Goal: Navigation & Orientation: Find specific page/section

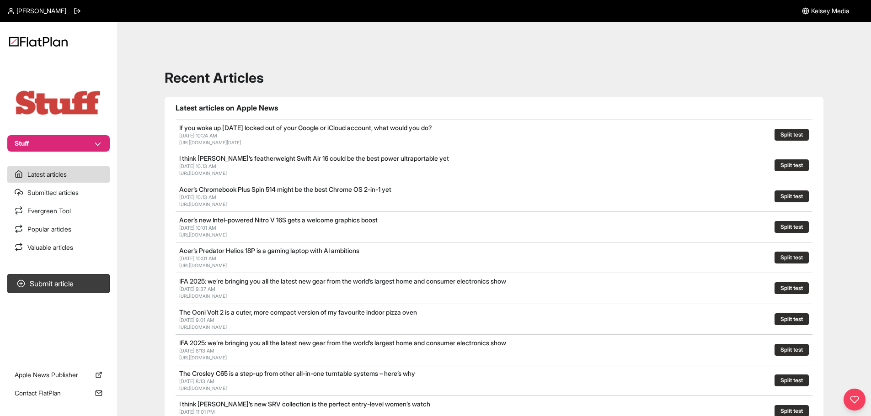
click at [90, 148] on button "Stuff" at bounding box center [58, 143] width 102 height 16
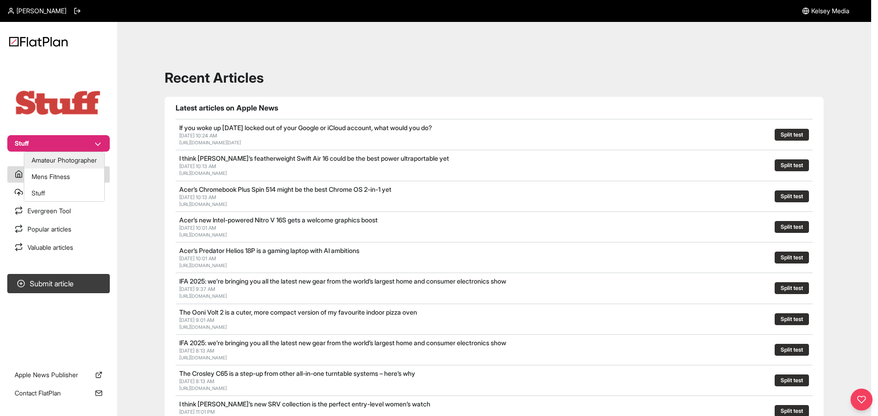
click at [87, 162] on button "Amateur Photographer" at bounding box center [64, 160] width 80 height 16
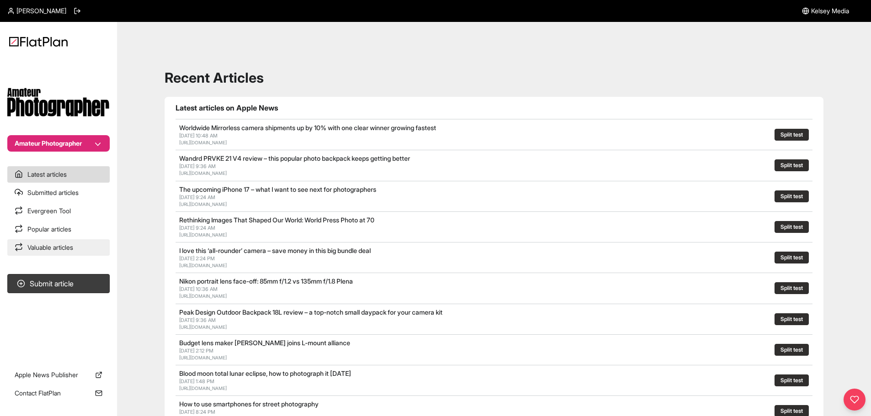
click at [63, 250] on link "Valuable articles" at bounding box center [58, 247] width 102 height 16
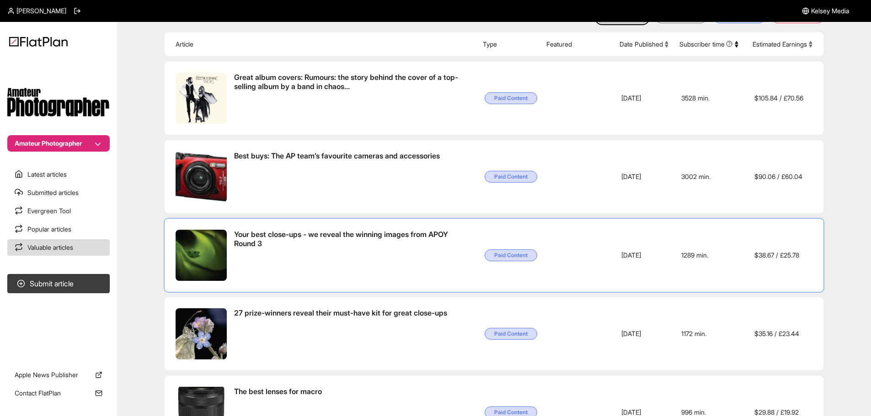
scroll to position [91, 0]
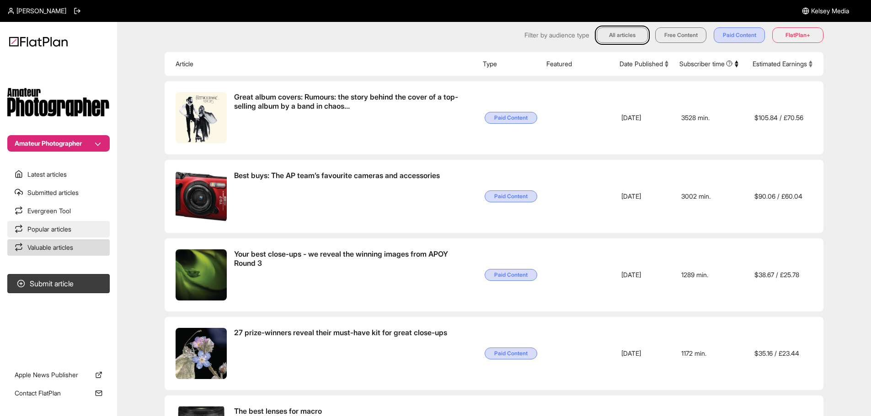
click at [43, 230] on link "Popular articles" at bounding box center [58, 229] width 102 height 16
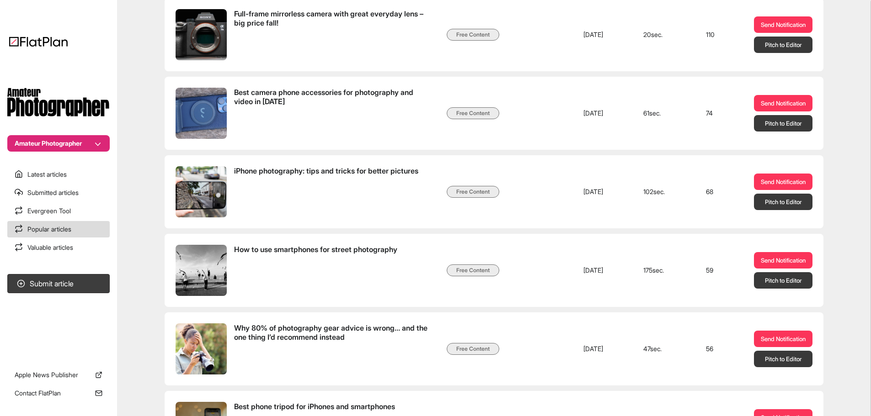
scroll to position [503, 0]
